Goal: Contribute content

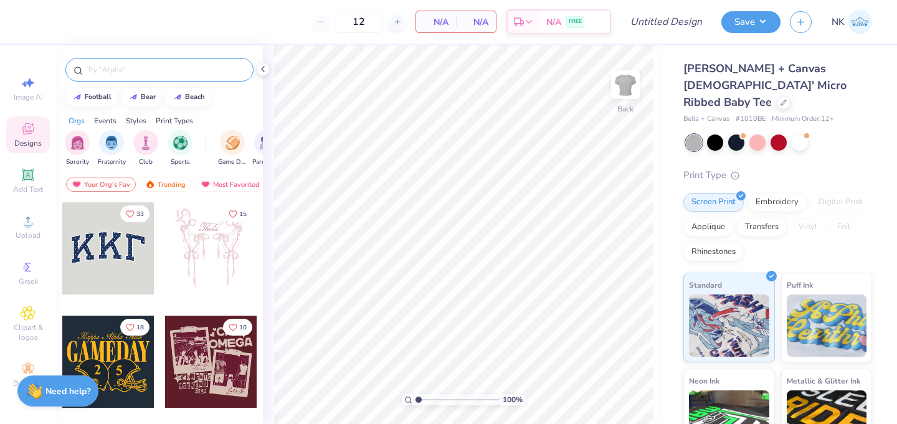
click at [127, 59] on div at bounding box center [159, 70] width 188 height 24
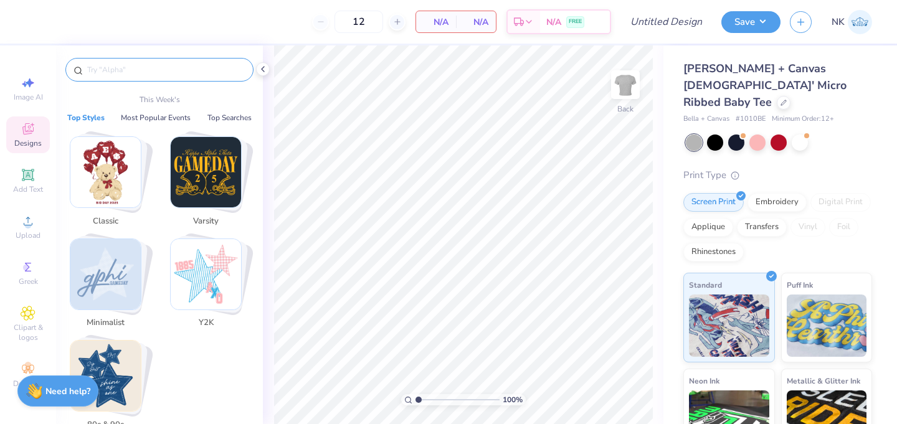
click at [128, 69] on input "text" at bounding box center [165, 70] width 159 height 12
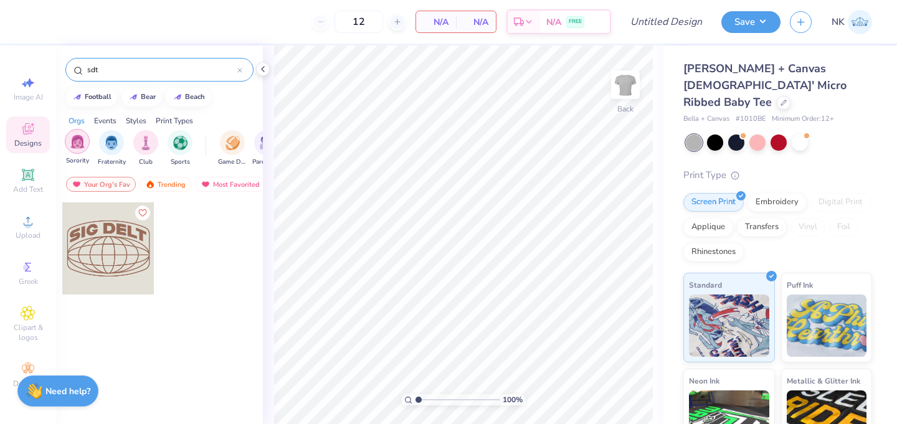
click at [82, 139] on img "filter for Sorority" at bounding box center [77, 142] width 14 height 14
click at [212, 188] on div "Most Favorited" at bounding box center [230, 184] width 70 height 15
click at [168, 193] on div "Your Org's Fav Trending Most Favorited Newest" at bounding box center [159, 187] width 207 height 29
click at [168, 189] on div "Trending" at bounding box center [166, 184] width 52 height 15
click at [118, 182] on div "Your Org's Fav" at bounding box center [101, 184] width 70 height 15
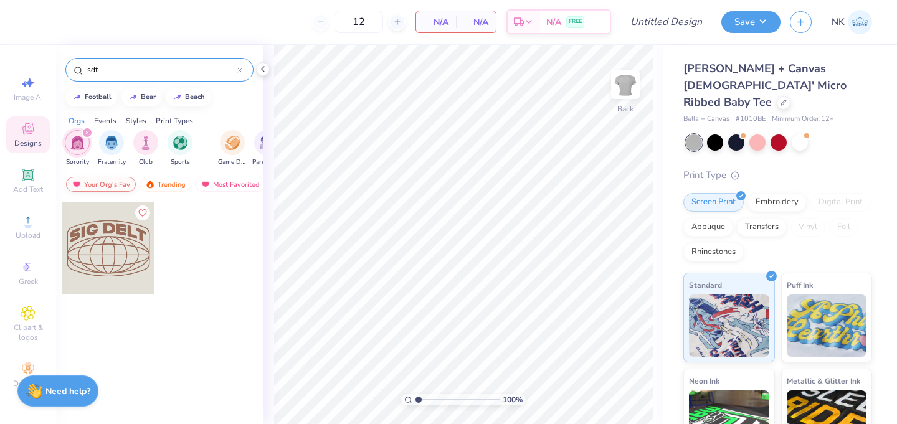
click at [99, 183] on div "Your Org's Fav" at bounding box center [101, 184] width 70 height 15
click at [88, 131] on icon "filter for Sorority" at bounding box center [87, 132] width 5 height 5
click at [103, 123] on div "Events" at bounding box center [105, 120] width 22 height 11
click at [77, 117] on div "Orgs" at bounding box center [77, 120] width 16 height 11
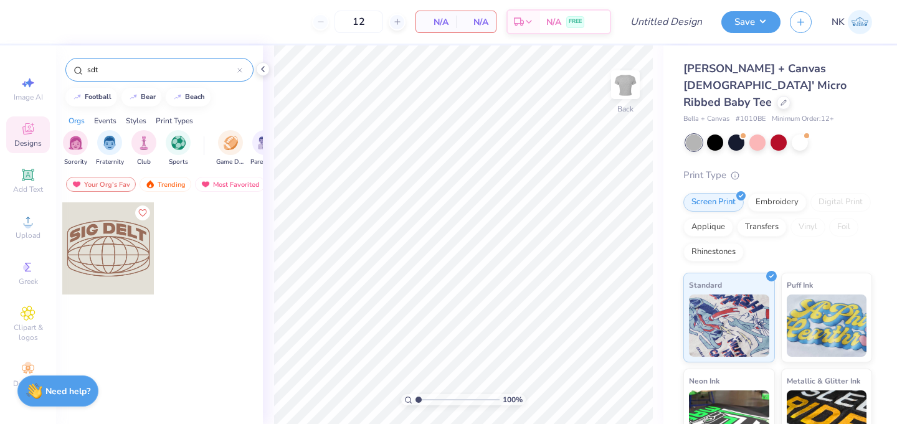
scroll to position [0, 0]
click at [105, 250] on div at bounding box center [108, 248] width 92 height 92
click at [165, 72] on input "sdt" at bounding box center [161, 70] width 151 height 12
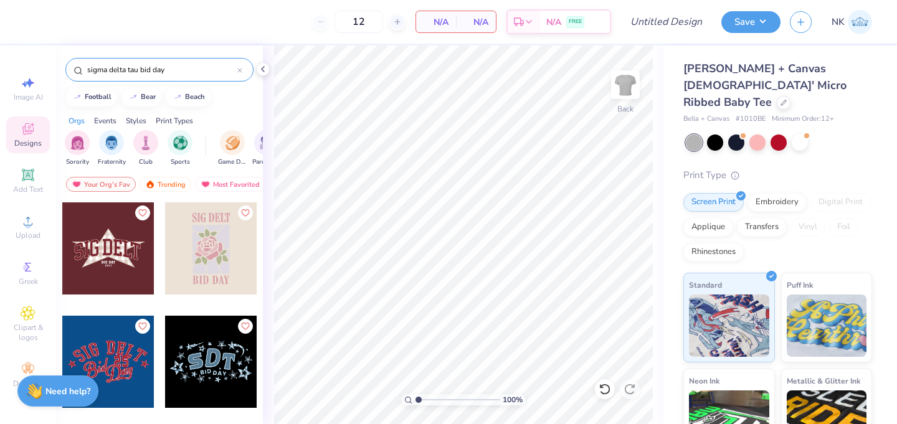
type input "sigma delta tau bid day"
click at [114, 346] on div at bounding box center [108, 362] width 92 height 92
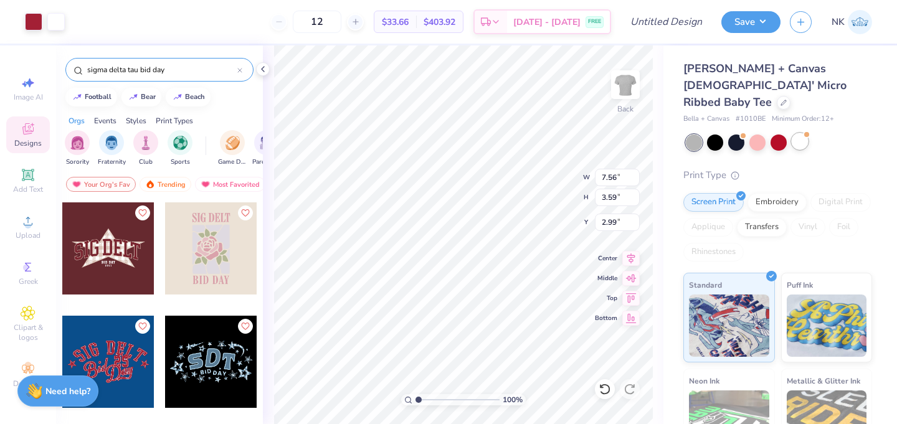
click at [804, 132] on div at bounding box center [806, 134] width 5 height 5
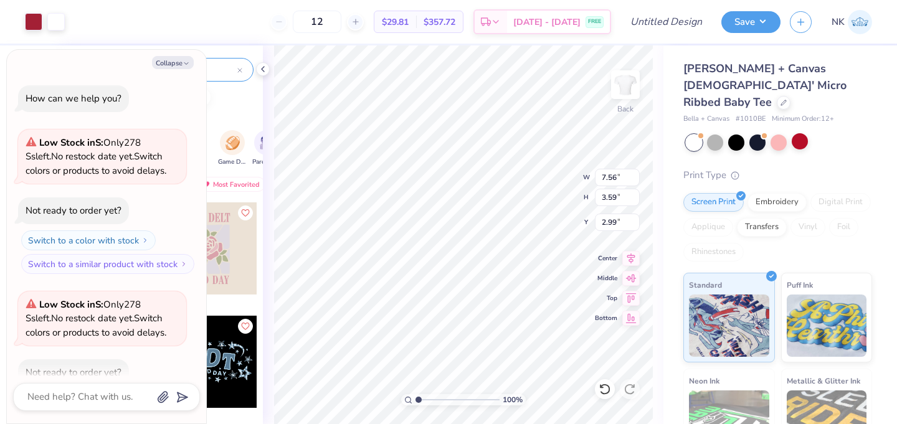
scroll to position [69, 0]
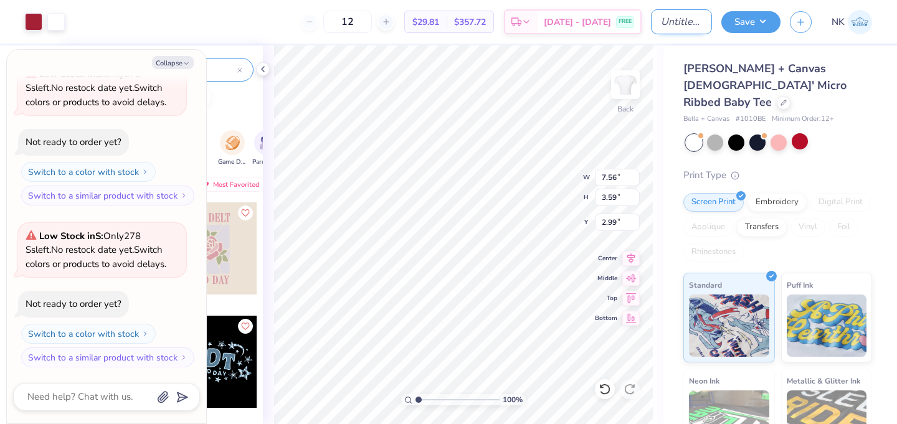
click at [695, 20] on input "Design Title" at bounding box center [681, 21] width 61 height 25
type input "S"
type textarea "x"
type input "SD"
type textarea "x"
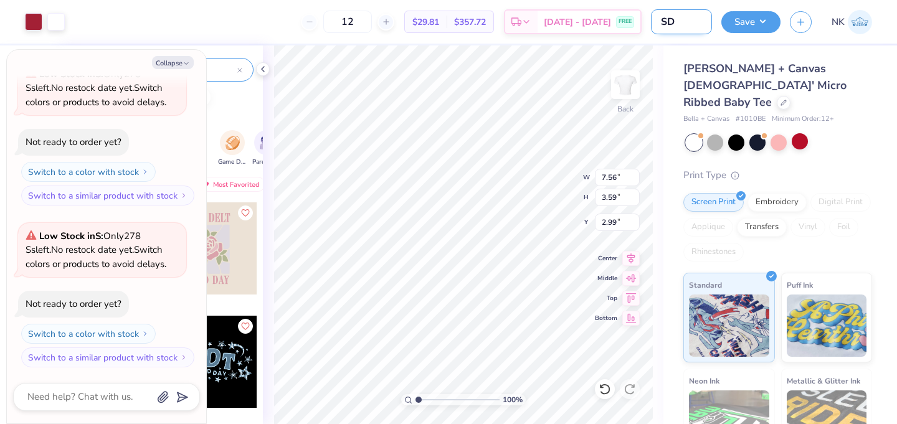
type input "SDT"
type textarea "x"
type input "SDT"
type textarea "x"
type input "SDT b"
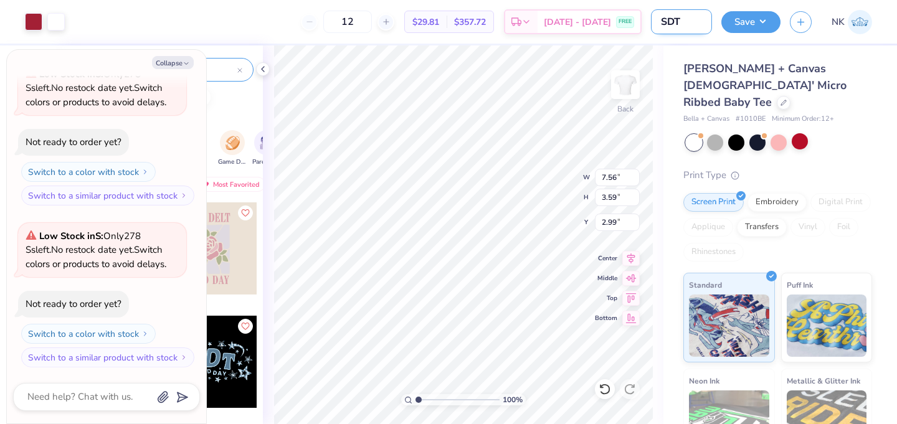
type textarea "x"
type input "SDT bi"
type textarea "x"
type input "SDT bid"
type textarea "x"
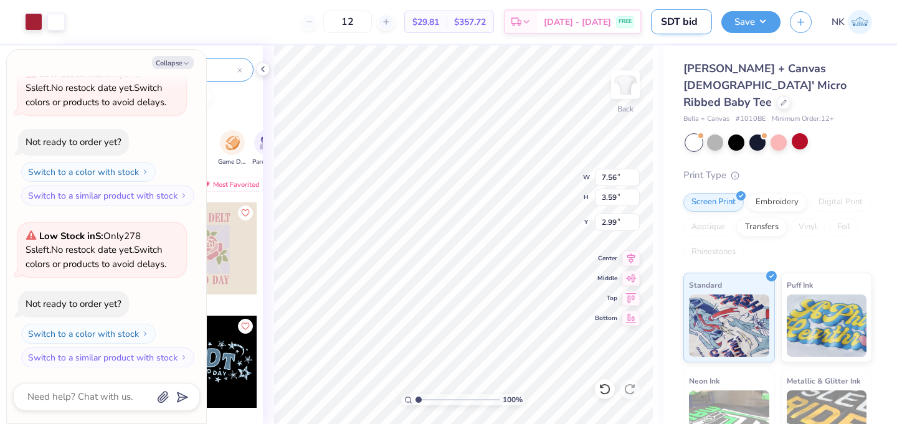
type input "SDT bid"
type textarea "x"
type input "SDT bid d"
type textarea "x"
type input "SDT bid da"
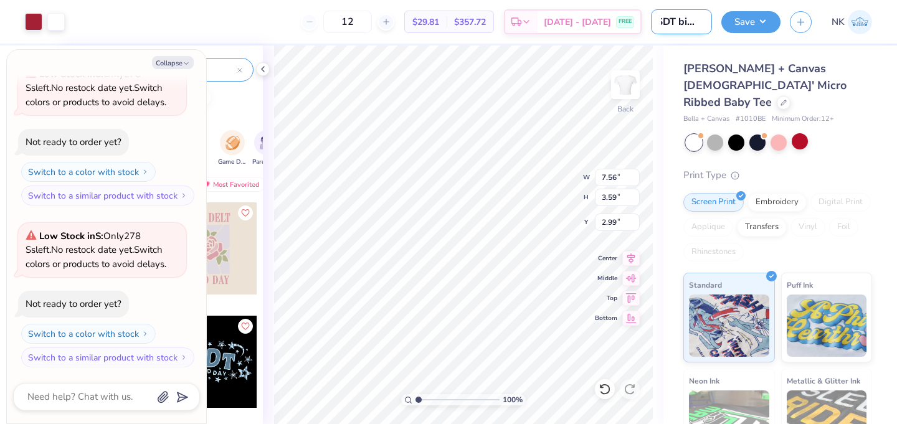
type textarea "x"
type input "SDT bid day"
type textarea "x"
type input "SDT bid day"
type textarea "x"
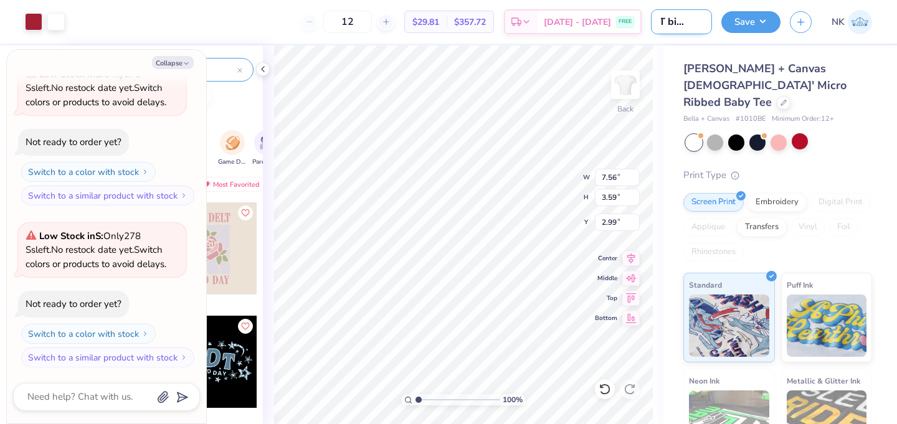
type input "SDT bid day 2"
type textarea "x"
type input "SDT bid day 25"
type textarea "x"
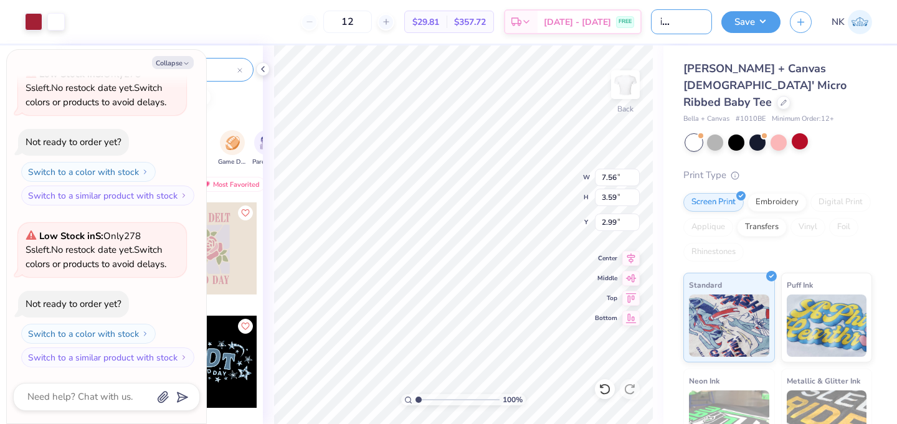
type input "SDT bid day 25"
click at [799, 85] on div "[PERSON_NAME] + Canvas [DEMOGRAPHIC_DATA]' Micro Ribbed Baby Tee" at bounding box center [777, 85] width 189 height 50
click at [754, 17] on button "Save" at bounding box center [750, 20] width 59 height 22
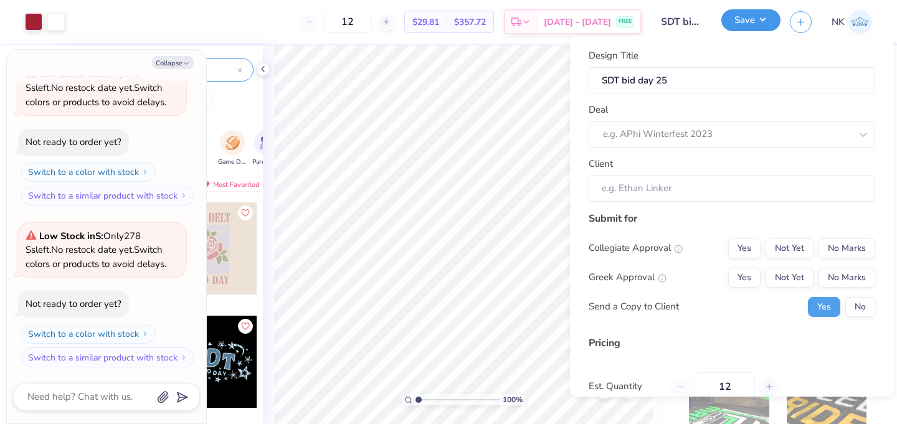
type textarea "x"
click at [713, 125] on div "e.g. APhi Winterfest 2023" at bounding box center [727, 134] width 250 height 19
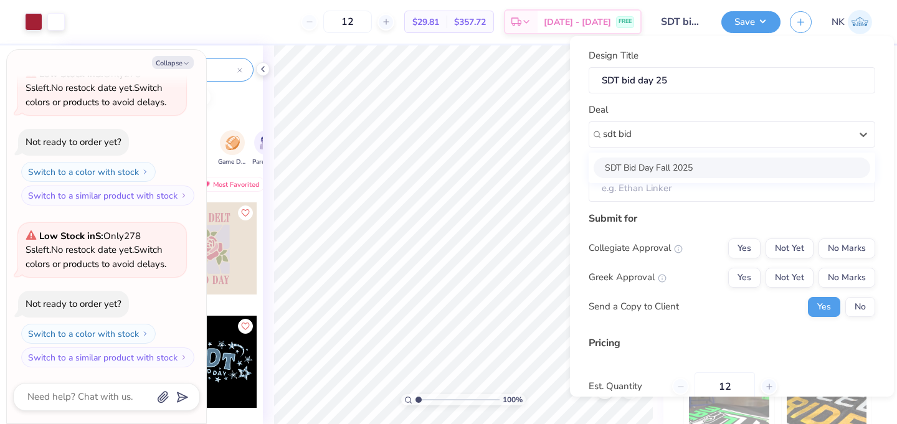
click at [722, 176] on div "SDT Bid Day Fall 2025" at bounding box center [732, 168] width 277 height 21
type input "sdt bid"
type textarea "x"
type input "Shayna Hagooli"
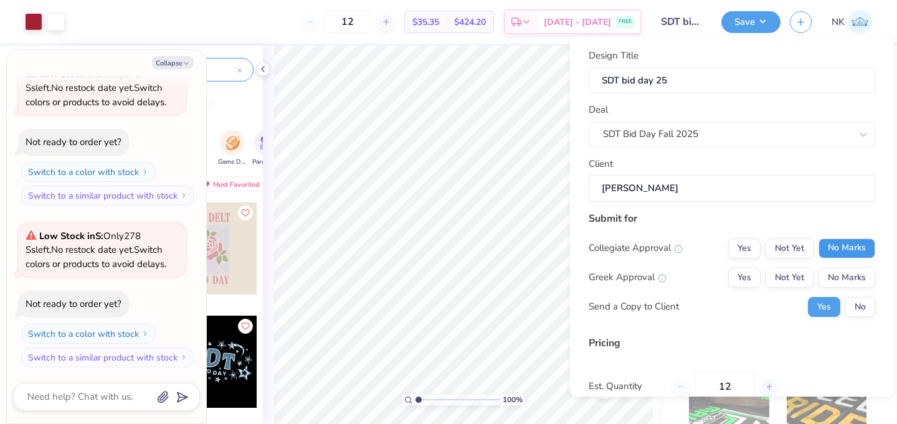
click at [855, 243] on button "No Marks" at bounding box center [847, 249] width 57 height 20
click at [743, 277] on button "Yes" at bounding box center [744, 278] width 32 height 20
type input "$35.35"
click at [858, 306] on button "No" at bounding box center [860, 307] width 30 height 20
type textarea "x"
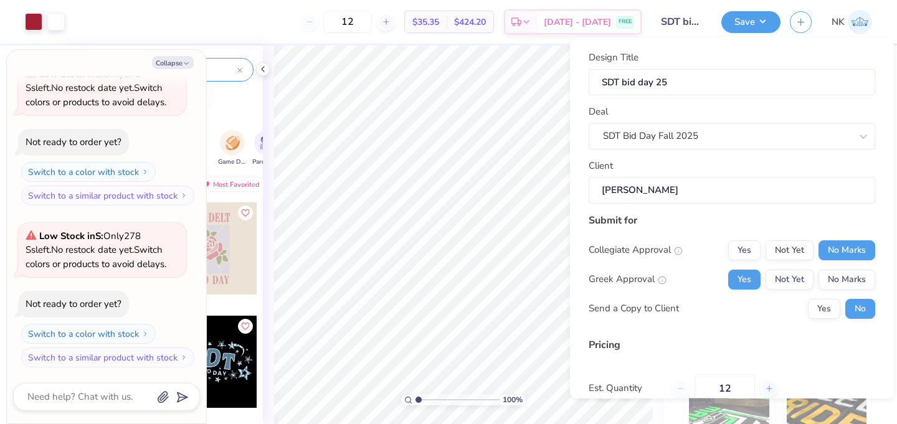
scroll to position [114, 0]
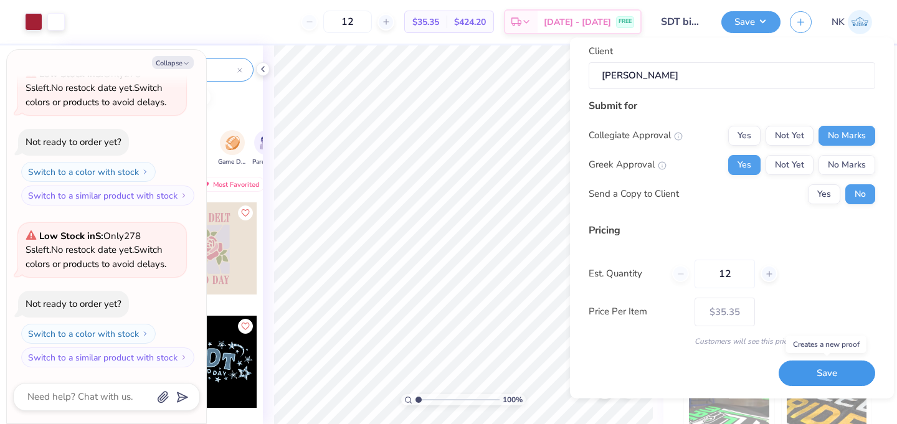
click at [839, 366] on button "Save" at bounding box center [827, 374] width 97 height 26
type input "$35.35"
type textarea "x"
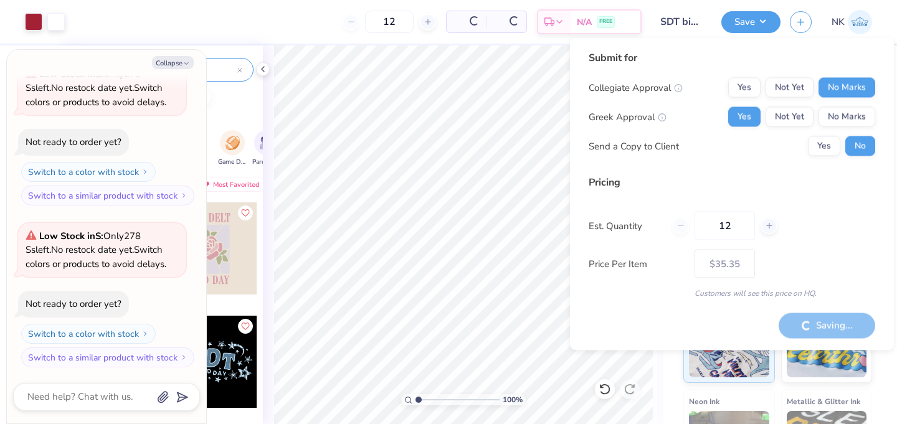
type input "– –"
type textarea "x"
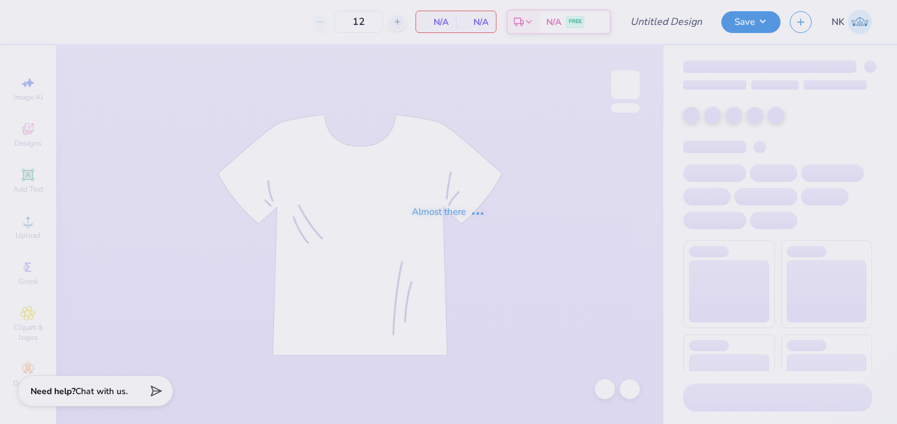
type input "SDT bid day 25"
